Goal: Task Accomplishment & Management: Use online tool/utility

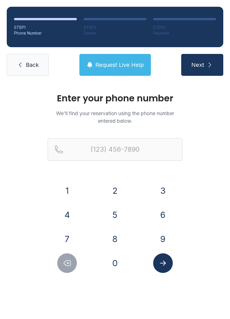
click at [117, 241] on button "8" at bounding box center [115, 239] width 20 height 20
click at [77, 214] on button "4" at bounding box center [67, 215] width 20 height 20
click at [169, 188] on button "3" at bounding box center [163, 191] width 20 height 20
click at [162, 213] on button "6" at bounding box center [163, 215] width 20 height 20
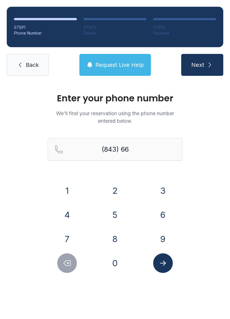
click at [123, 235] on button "8" at bounding box center [115, 239] width 20 height 20
click at [163, 213] on button "6" at bounding box center [163, 215] width 20 height 20
click at [118, 217] on button "5" at bounding box center [115, 215] width 20 height 20
click at [162, 187] on button "3" at bounding box center [163, 191] width 20 height 20
click at [68, 196] on button "1" at bounding box center [67, 191] width 20 height 20
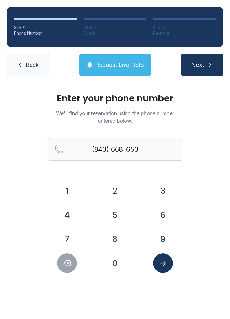
type input "[PHONE_NUMBER]"
click at [166, 257] on button "Submit lookup form" at bounding box center [163, 263] width 20 height 20
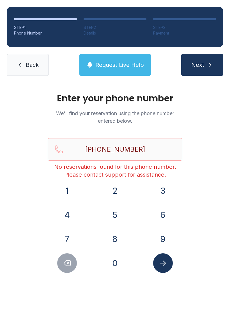
click at [32, 61] on span "Back" at bounding box center [32, 65] width 13 height 8
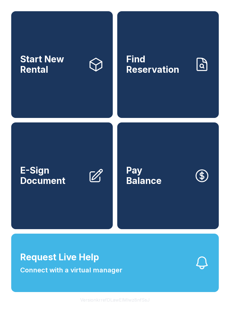
click at [144, 288] on button "Request Live Help Connect with a virtual manager" at bounding box center [115, 262] width 208 height 58
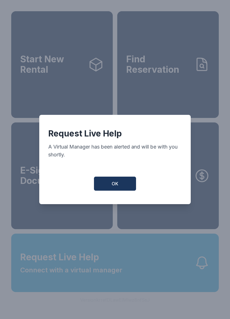
click at [114, 185] on span "OK" at bounding box center [115, 183] width 7 height 7
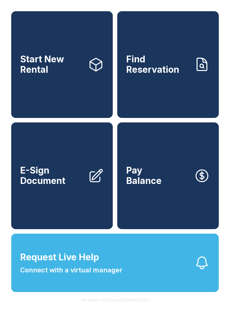
click at [201, 287] on button "Request Live Help Connect with a virtual manager" at bounding box center [115, 262] width 208 height 58
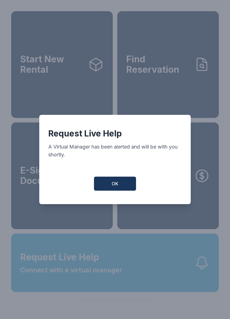
click at [116, 180] on button "OK" at bounding box center [115, 183] width 42 height 14
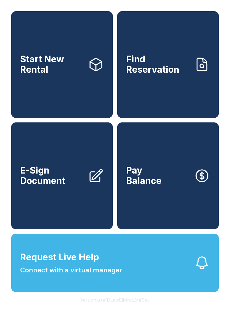
click at [83, 204] on link "E-Sign Document" at bounding box center [62, 175] width 102 height 107
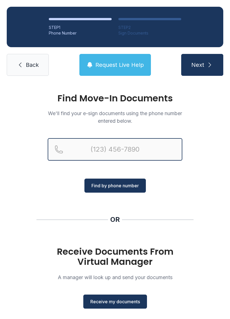
click at [119, 153] on input "Reservation phone number" at bounding box center [115, 149] width 135 height 22
type input "[PHONE_NUMBER]"
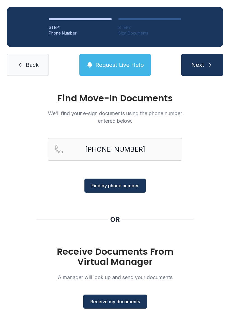
click at [125, 185] on span "Find by phone number" at bounding box center [114, 185] width 47 height 7
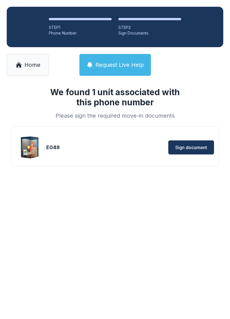
click at [196, 149] on span "Sign document" at bounding box center [191, 147] width 32 height 7
click at [102, 146] on div "E048" at bounding box center [79, 147] width 67 height 8
click at [194, 142] on button "Sign document" at bounding box center [191, 147] width 46 height 14
click at [28, 61] on span "Home" at bounding box center [32, 65] width 16 height 8
